Goal: Navigation & Orientation: Find specific page/section

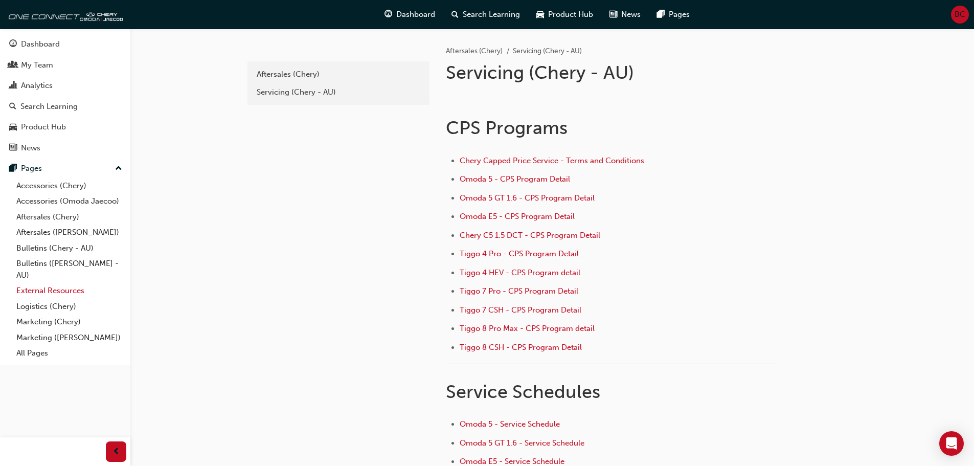
click at [67, 287] on link "External Resources" at bounding box center [69, 291] width 114 height 16
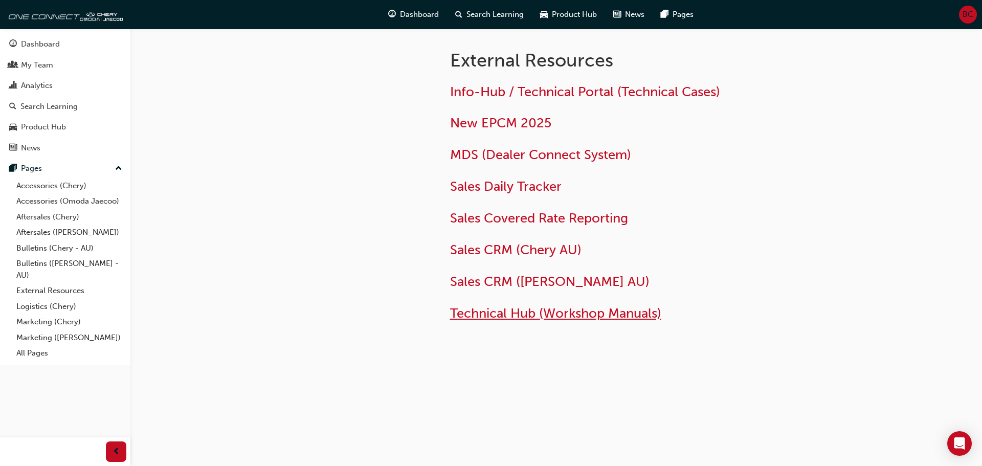
click at [535, 312] on span "Technical Hub (Workshop Manuals)" at bounding box center [555, 313] width 211 height 16
